Goal: Transaction & Acquisition: Download file/media

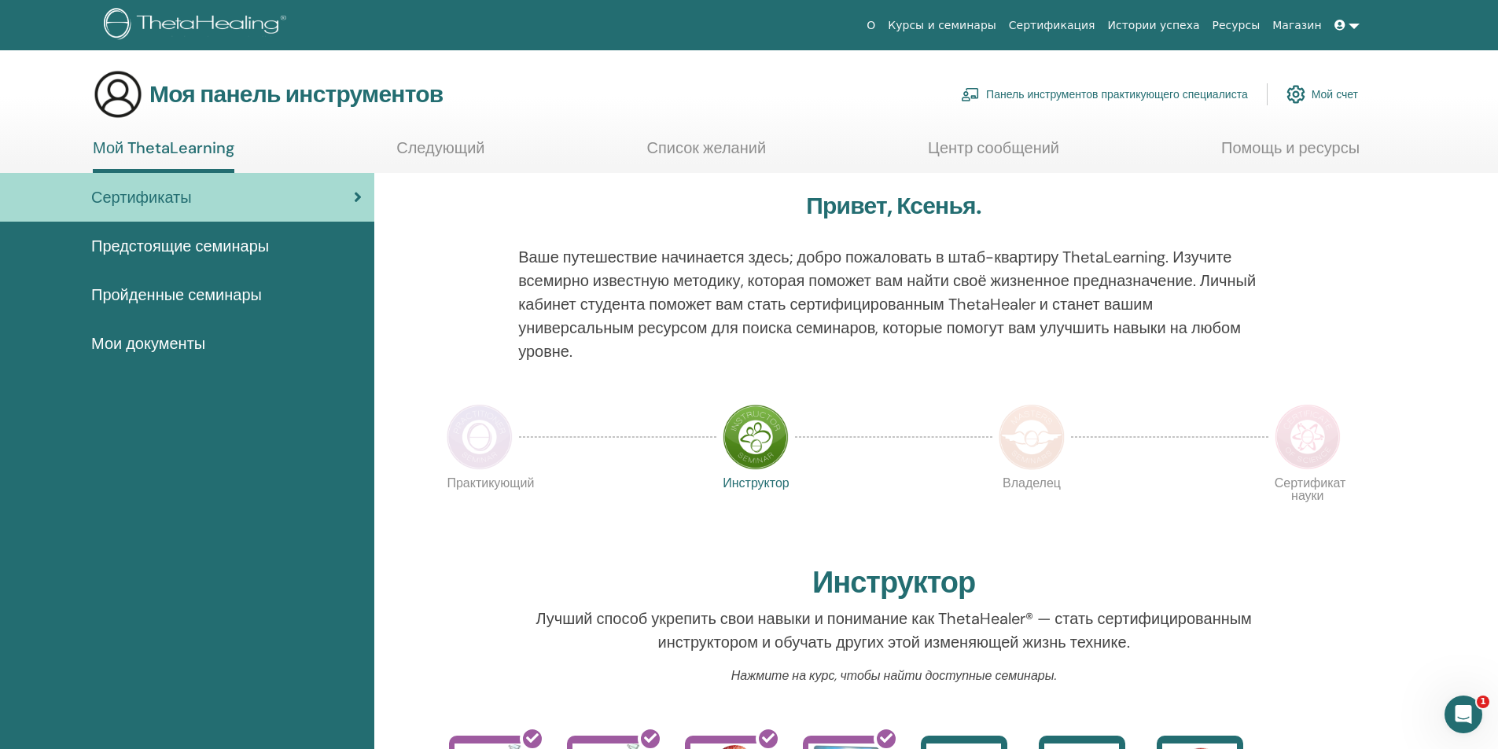
click at [134, 343] on font "Мои документы" at bounding box center [148, 343] width 114 height 20
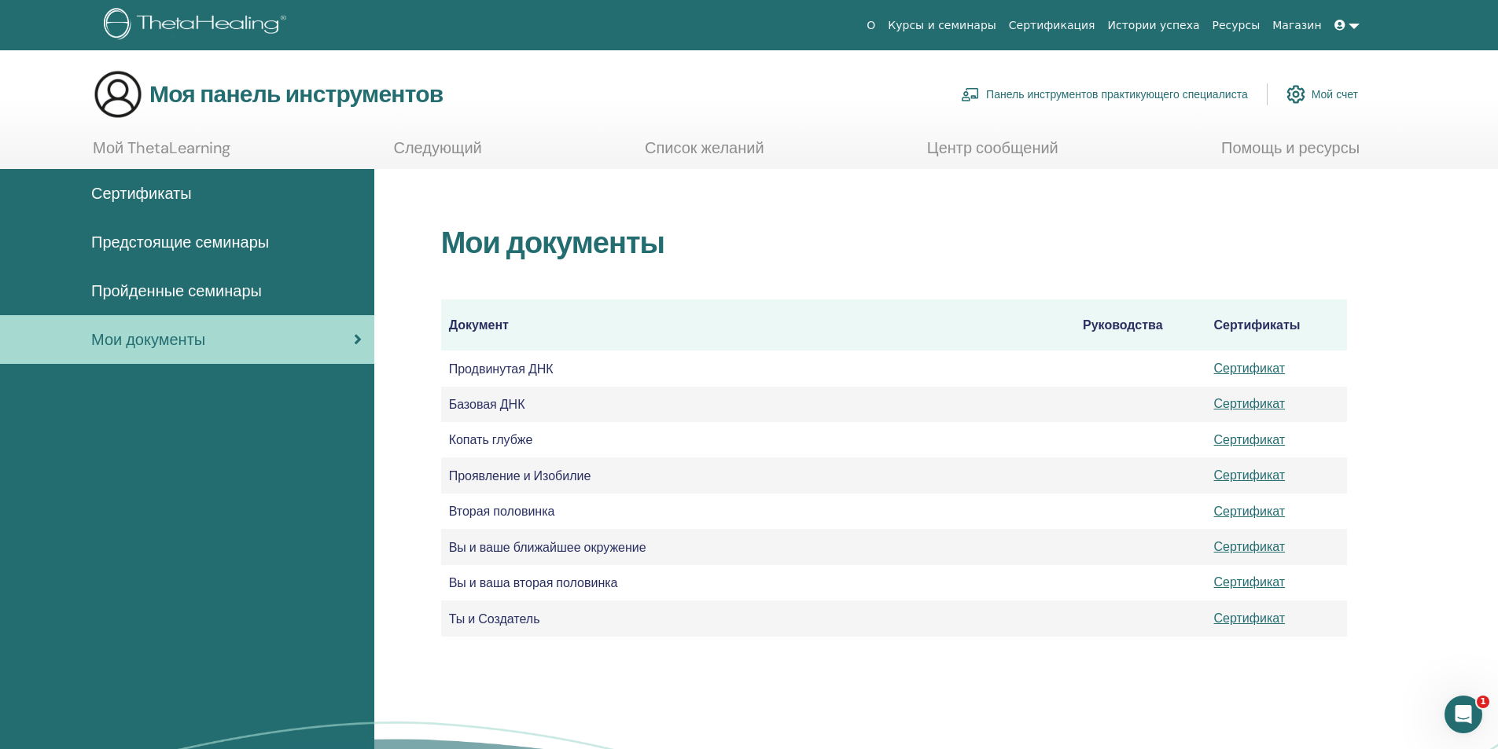
click at [201, 291] on font "Пройденные семинары" at bounding box center [176, 291] width 171 height 20
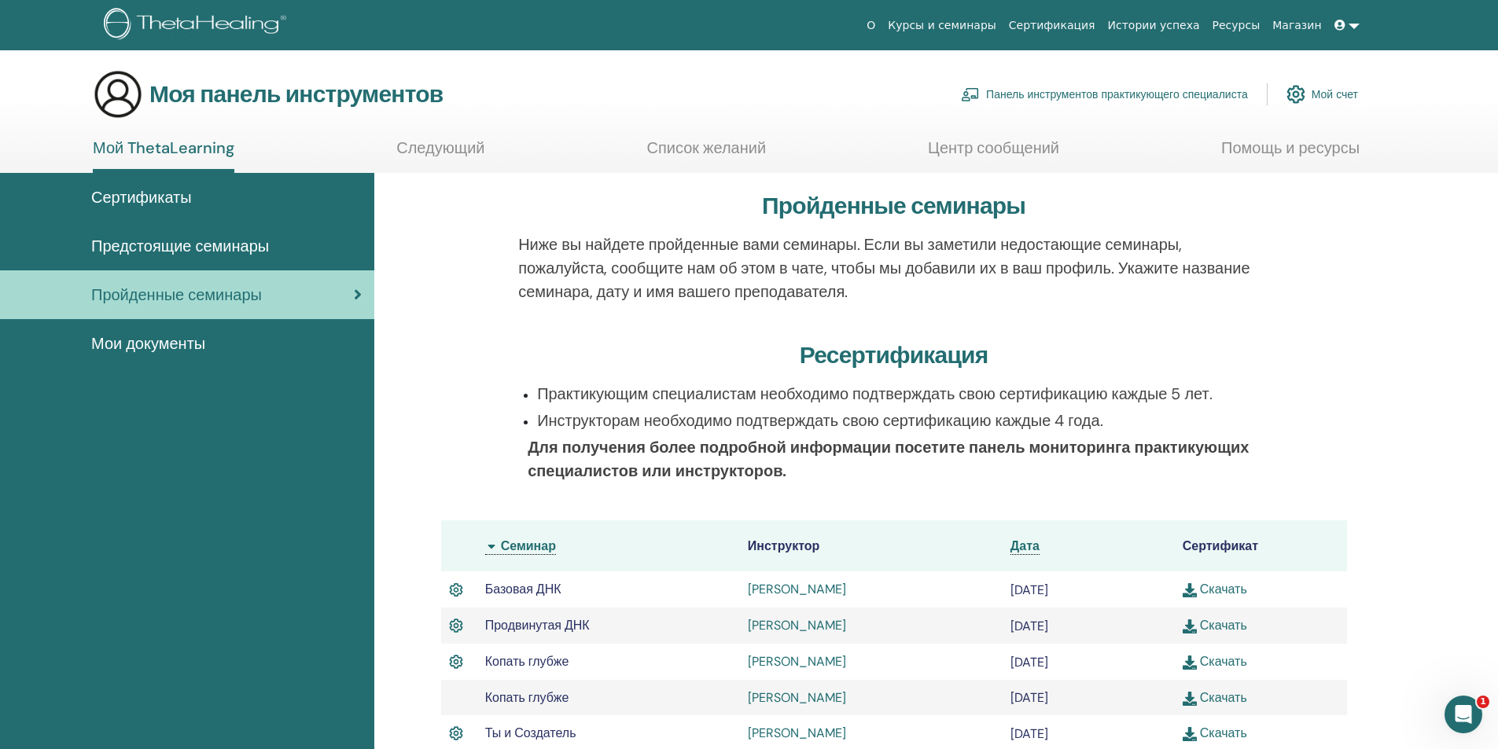
click at [131, 193] on font "Сертификаты" at bounding box center [141, 197] width 101 height 20
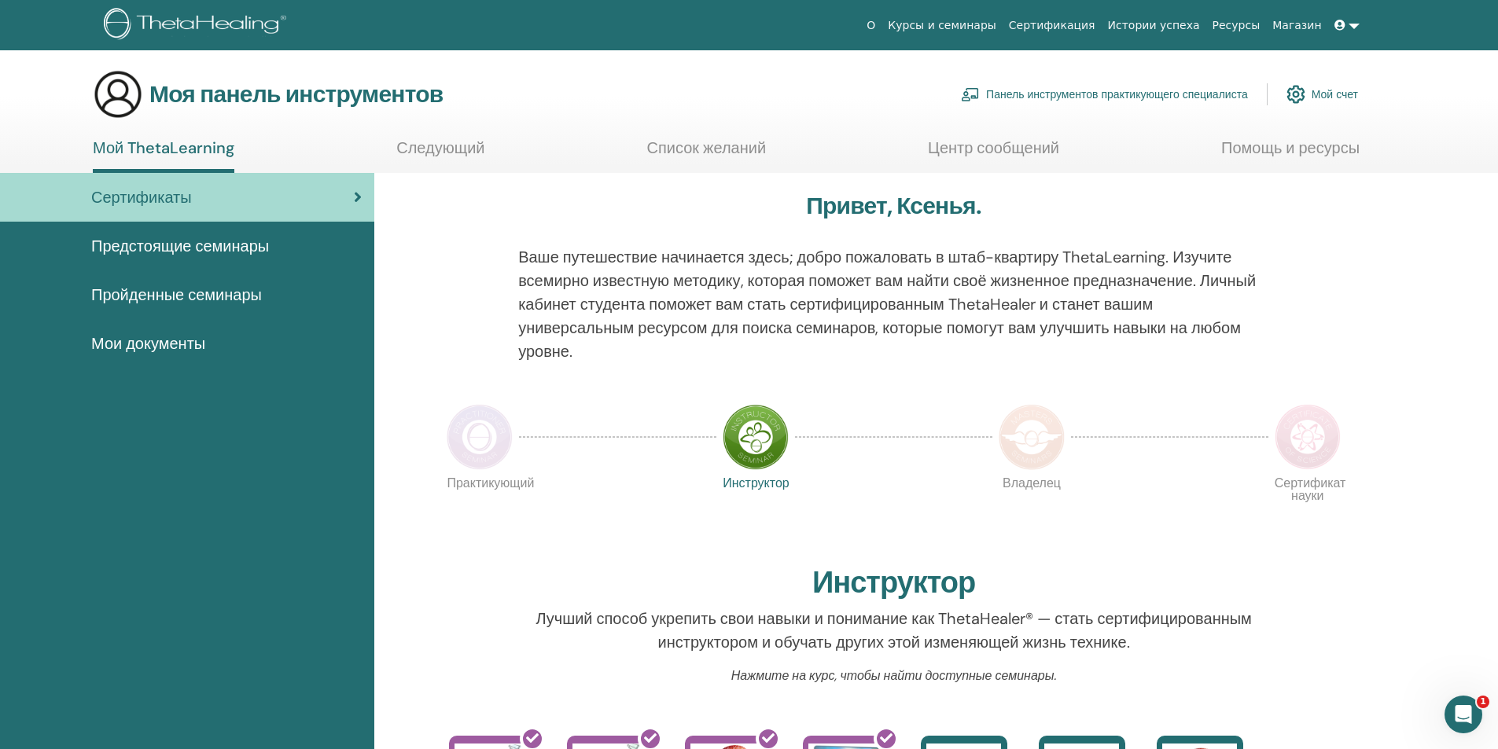
click at [161, 289] on font "Пройденные семинары" at bounding box center [176, 295] width 171 height 20
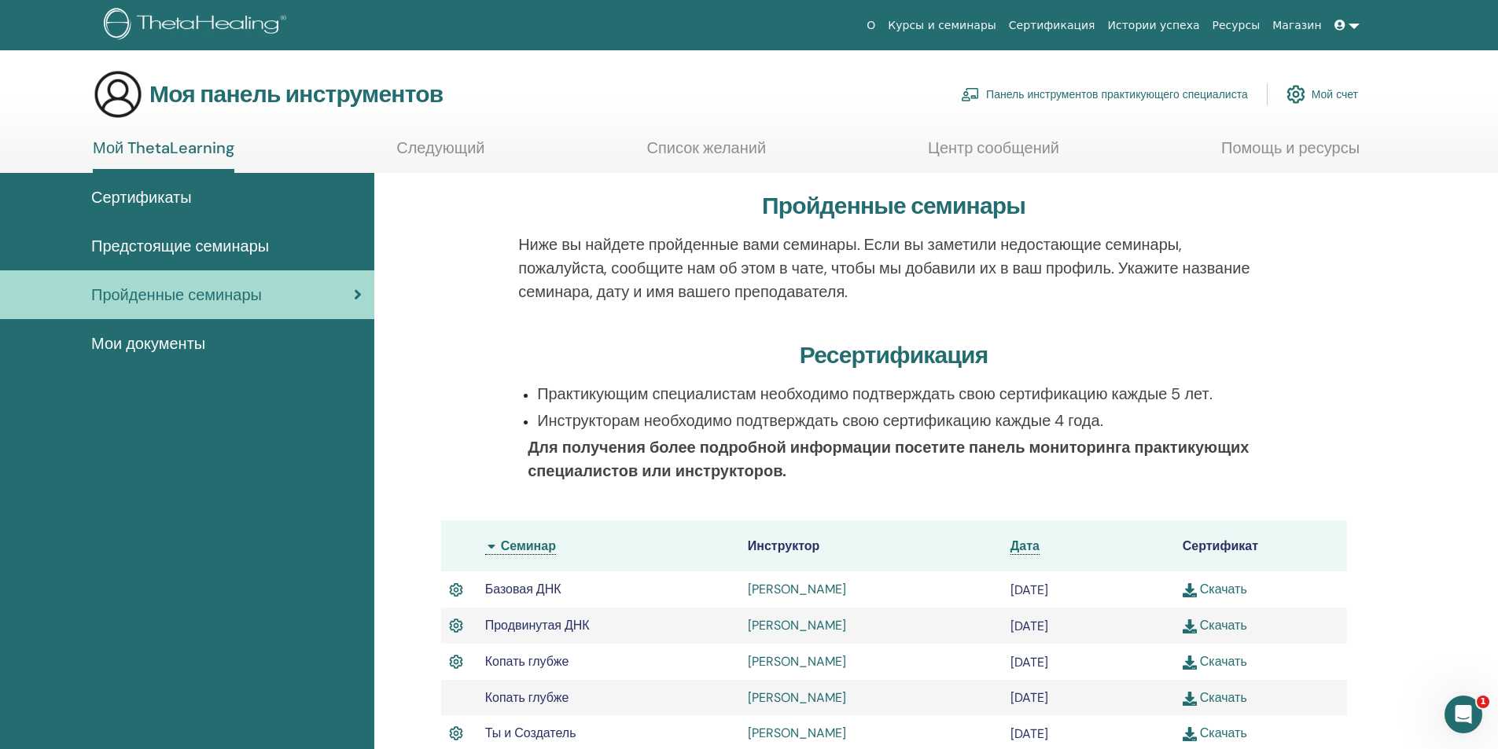
click at [164, 344] on font "Мои документы" at bounding box center [148, 343] width 114 height 20
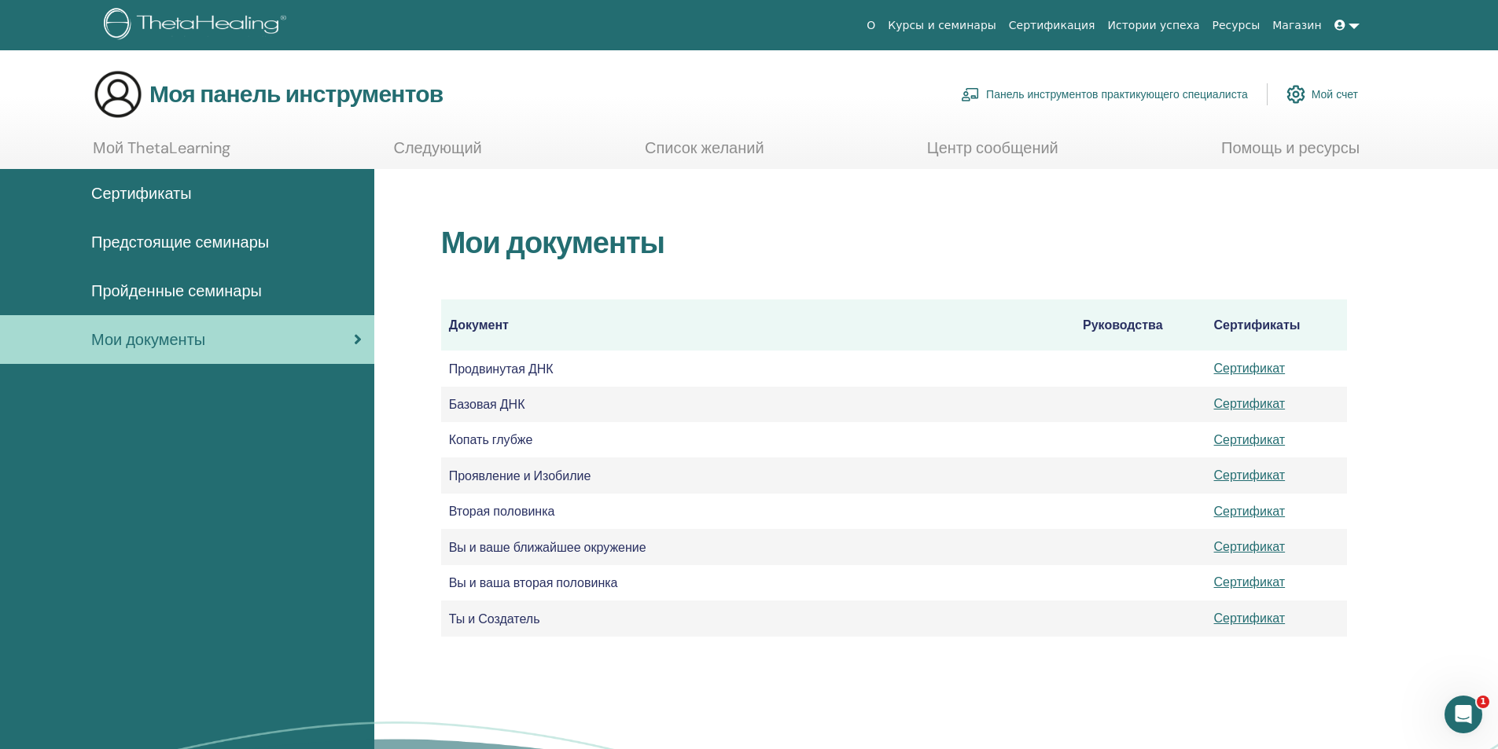
click at [200, 289] on font "Пройденные семинары" at bounding box center [176, 291] width 171 height 20
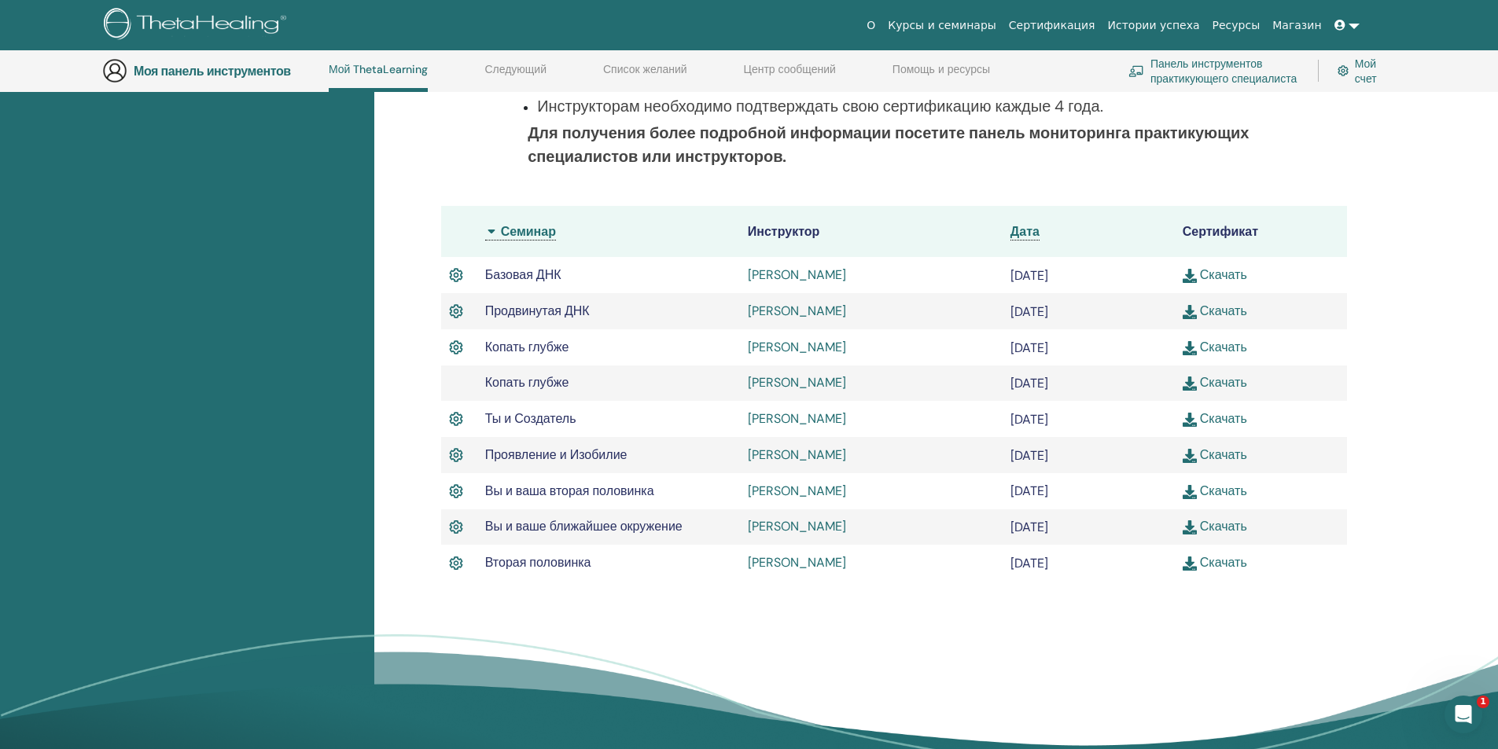
scroll to position [278, 0]
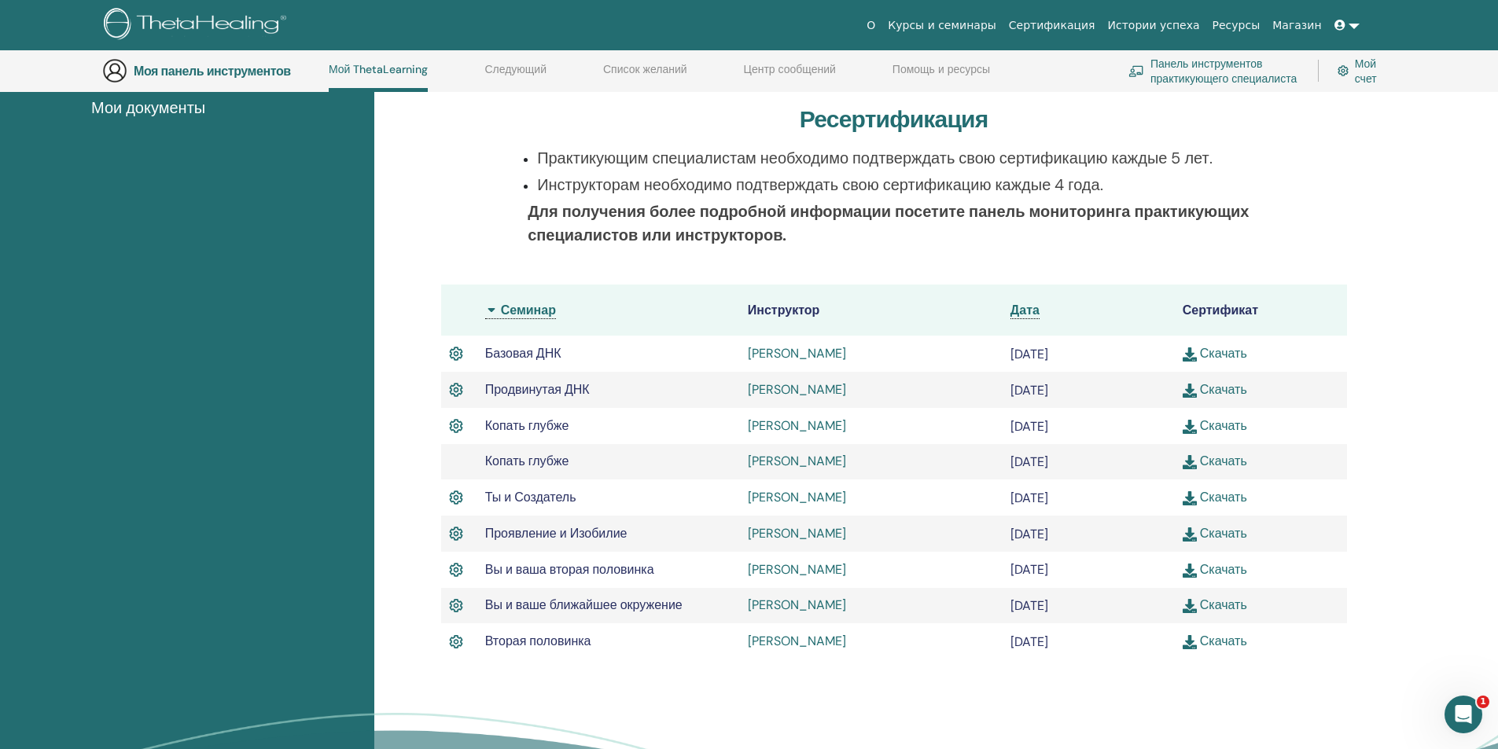
click at [1211, 353] on font "Скачать" at bounding box center [1223, 353] width 47 height 17
click at [1189, 392] on img at bounding box center [1190, 391] width 14 height 14
click at [1232, 422] on font "Скачать" at bounding box center [1223, 426] width 47 height 17
click at [1223, 460] on font "Скачать" at bounding box center [1223, 461] width 47 height 17
click at [1225, 498] on font "Скачать" at bounding box center [1223, 497] width 47 height 17
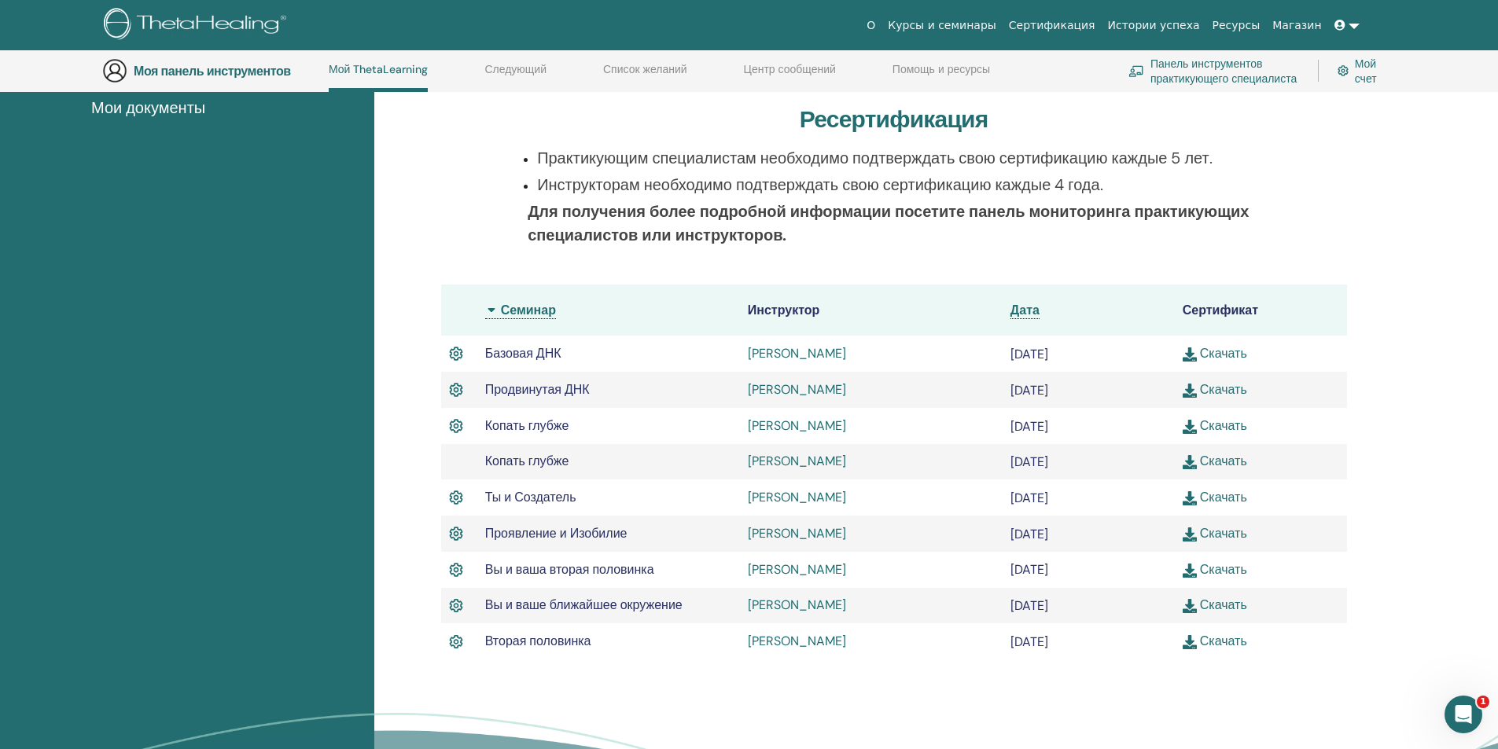
click at [1221, 532] on font "Скачать" at bounding box center [1223, 533] width 47 height 17
click at [1227, 569] on font "Скачать" at bounding box center [1223, 569] width 47 height 17
click at [1223, 605] on font "Скачать" at bounding box center [1223, 605] width 47 height 17
click at [1219, 636] on font "Скачать" at bounding box center [1223, 641] width 47 height 17
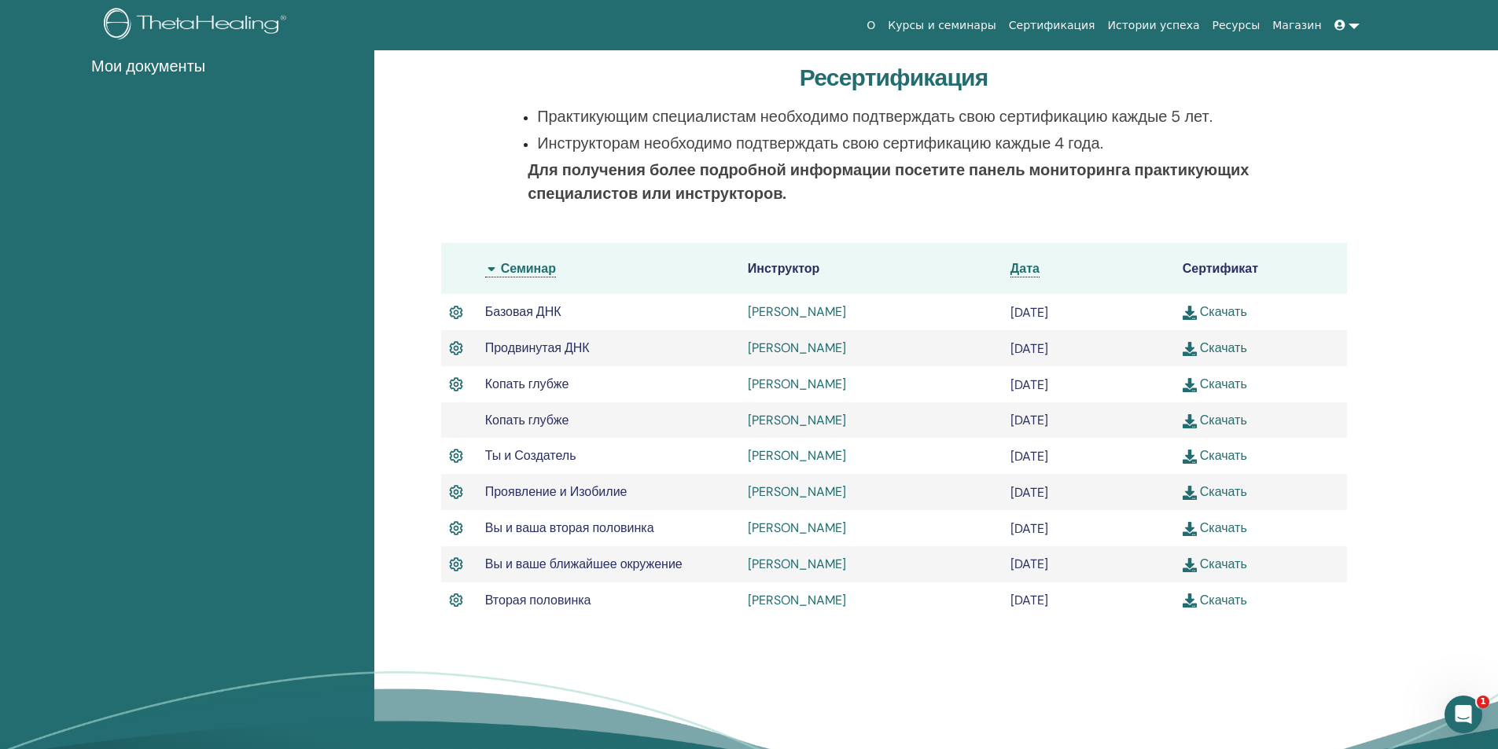
scroll to position [0, 0]
